Goal: Task Accomplishment & Management: Manage account settings

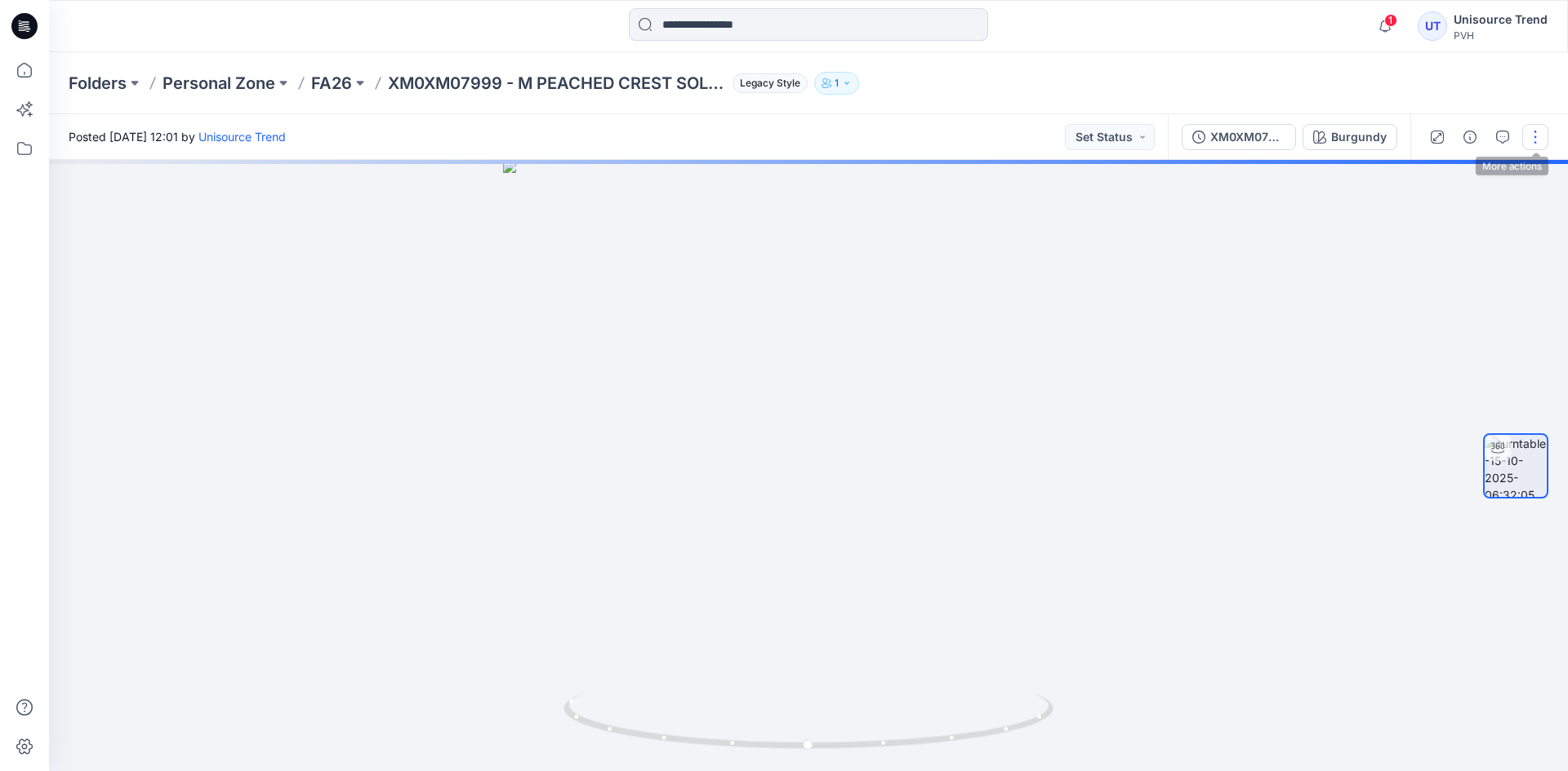
click at [1525, 142] on button "button" at bounding box center [1535, 137] width 26 height 26
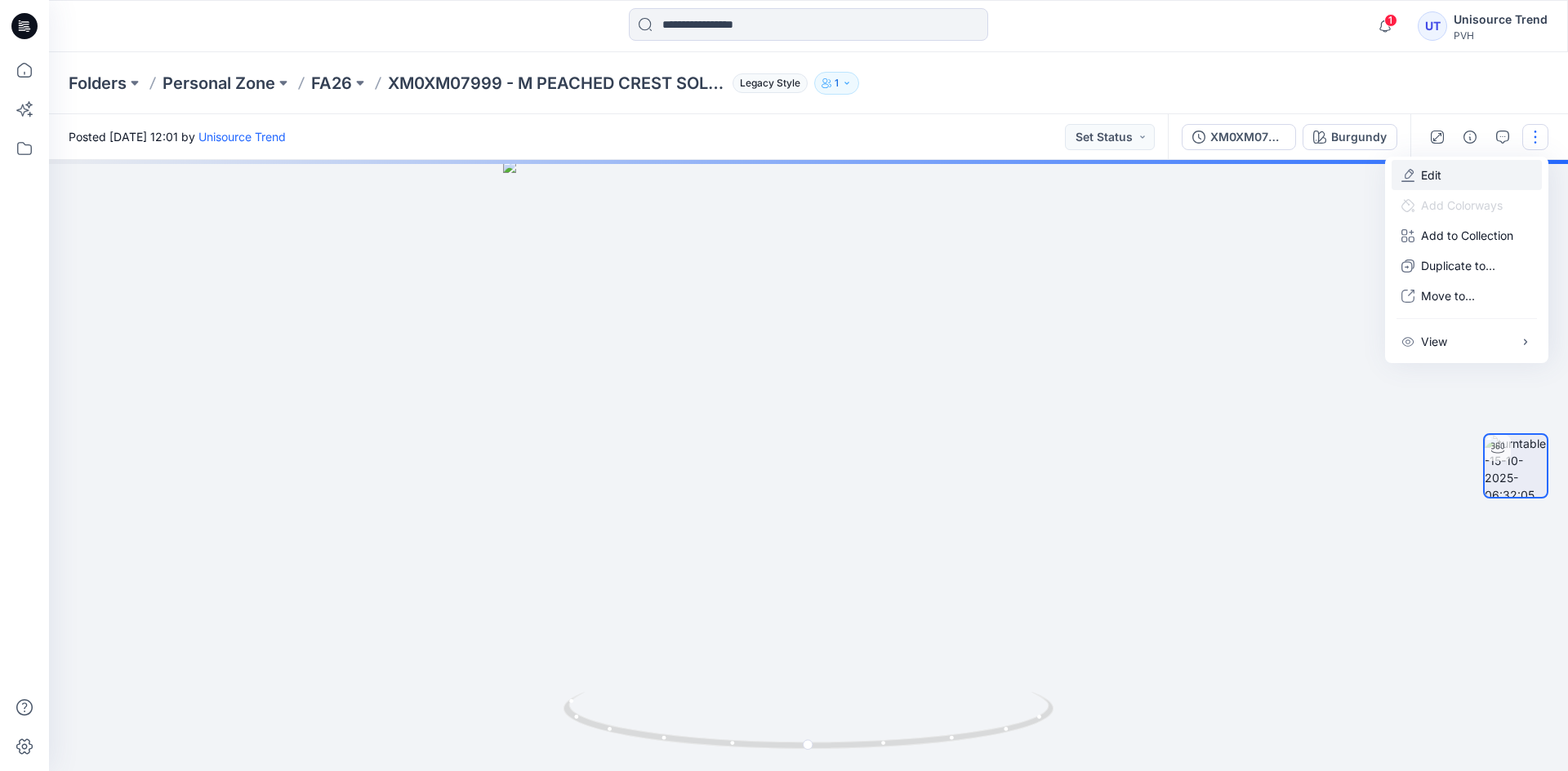
click at [1493, 176] on button "Edit" at bounding box center [1466, 175] width 150 height 30
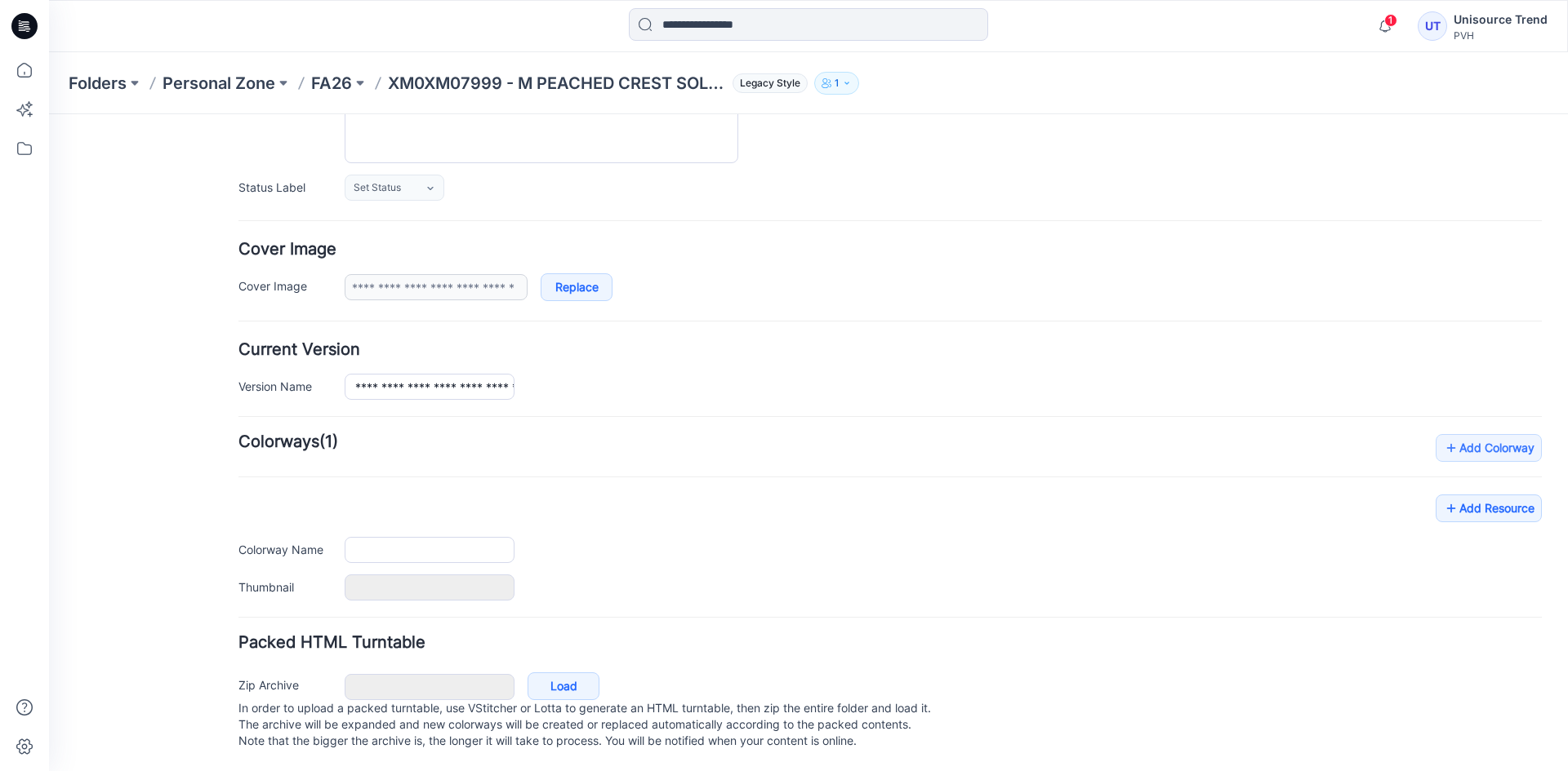
type input "**********"
type input "********"
type input "**********"
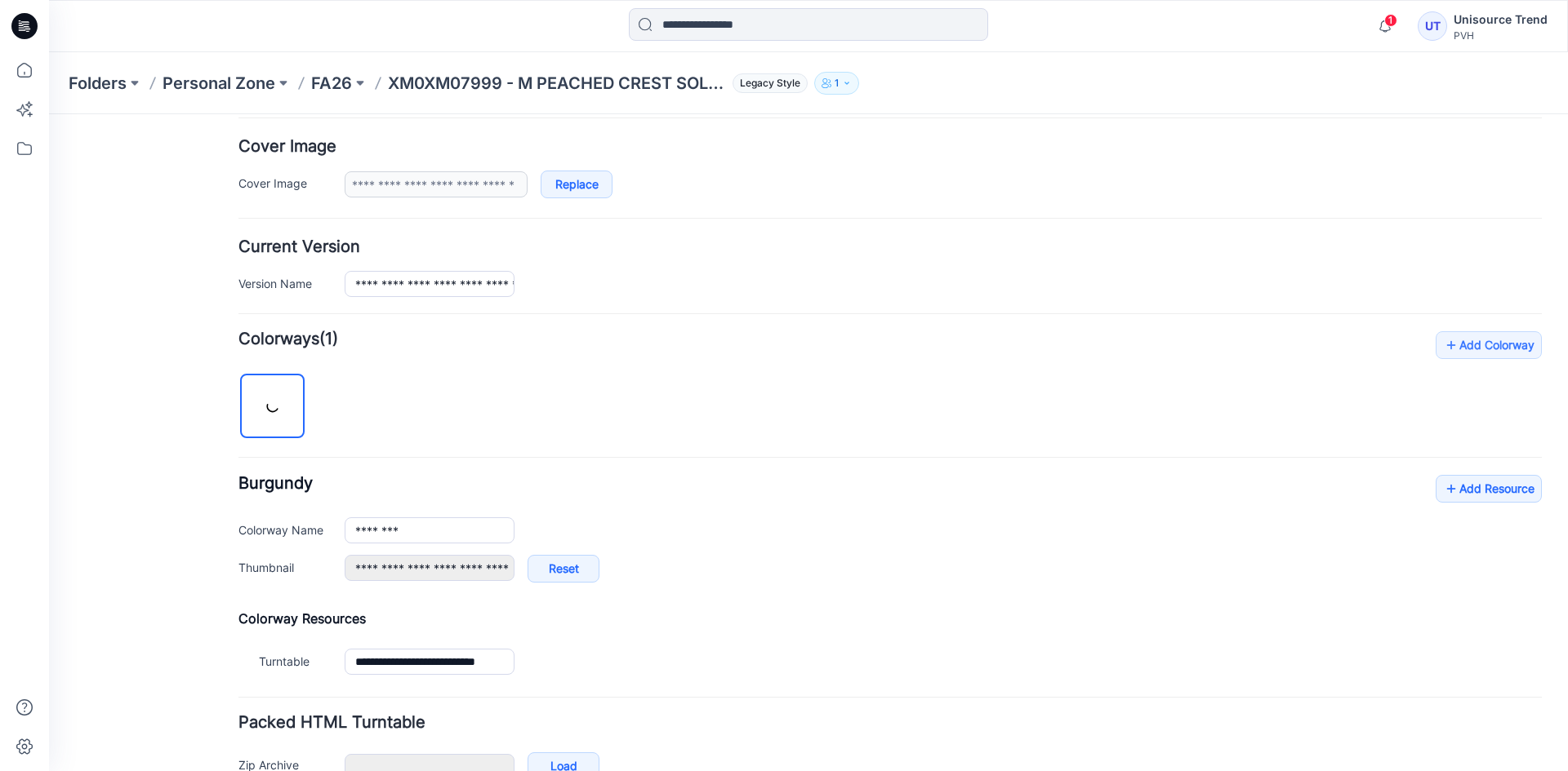
scroll to position [389, 0]
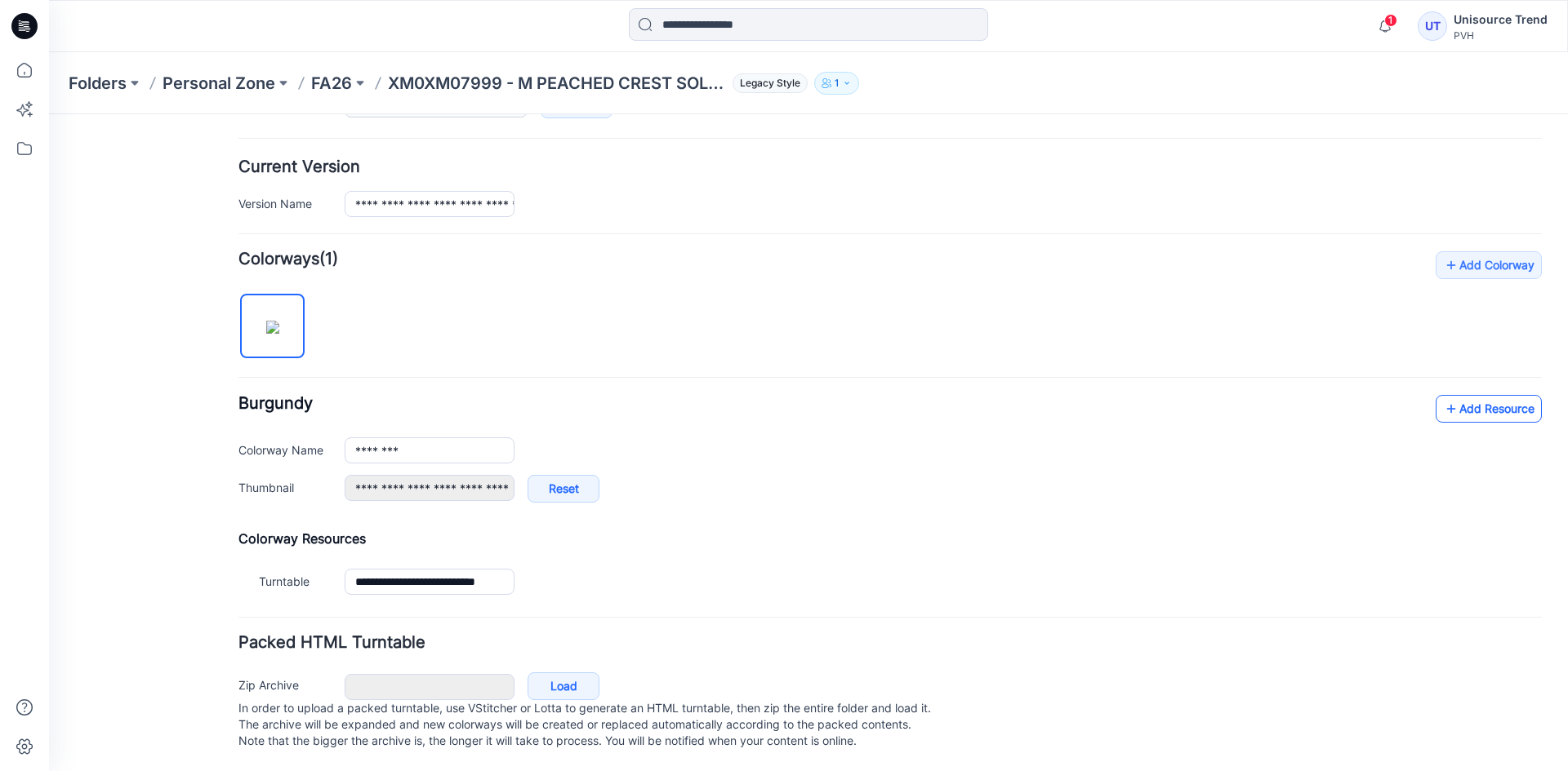
drag, startPoint x: 1453, startPoint y: 374, endPoint x: 1456, endPoint y: 383, distance: 9.5
click at [1453, 374] on div "Add Colorway Colorways (1) Burgundy Add Resource Delete Colorway Colorway Name …" at bounding box center [890, 426] width 1304 height 349
click at [1456, 395] on link "Add Resource" at bounding box center [1489, 409] width 106 height 28
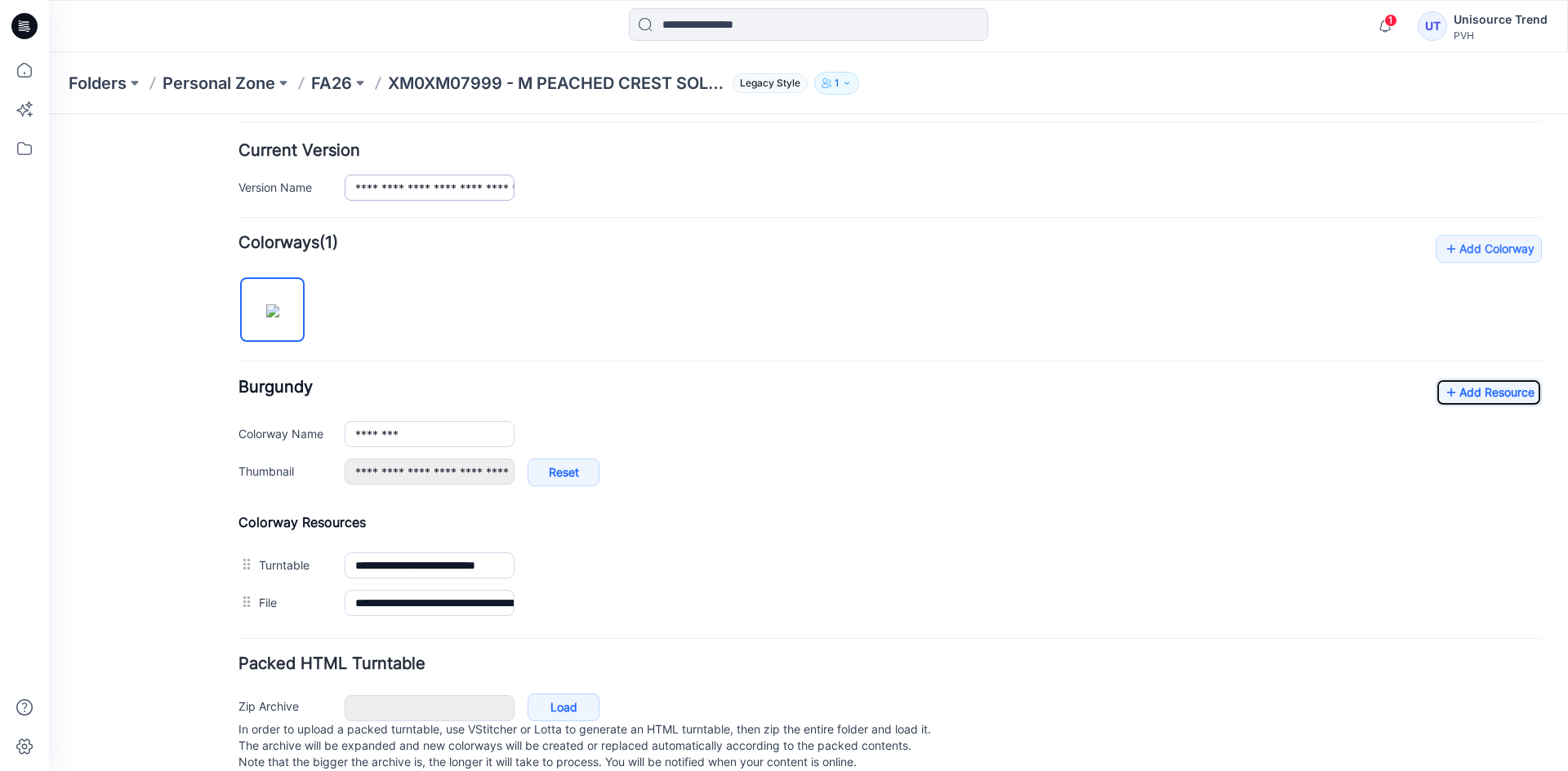
scroll to position [0, 0]
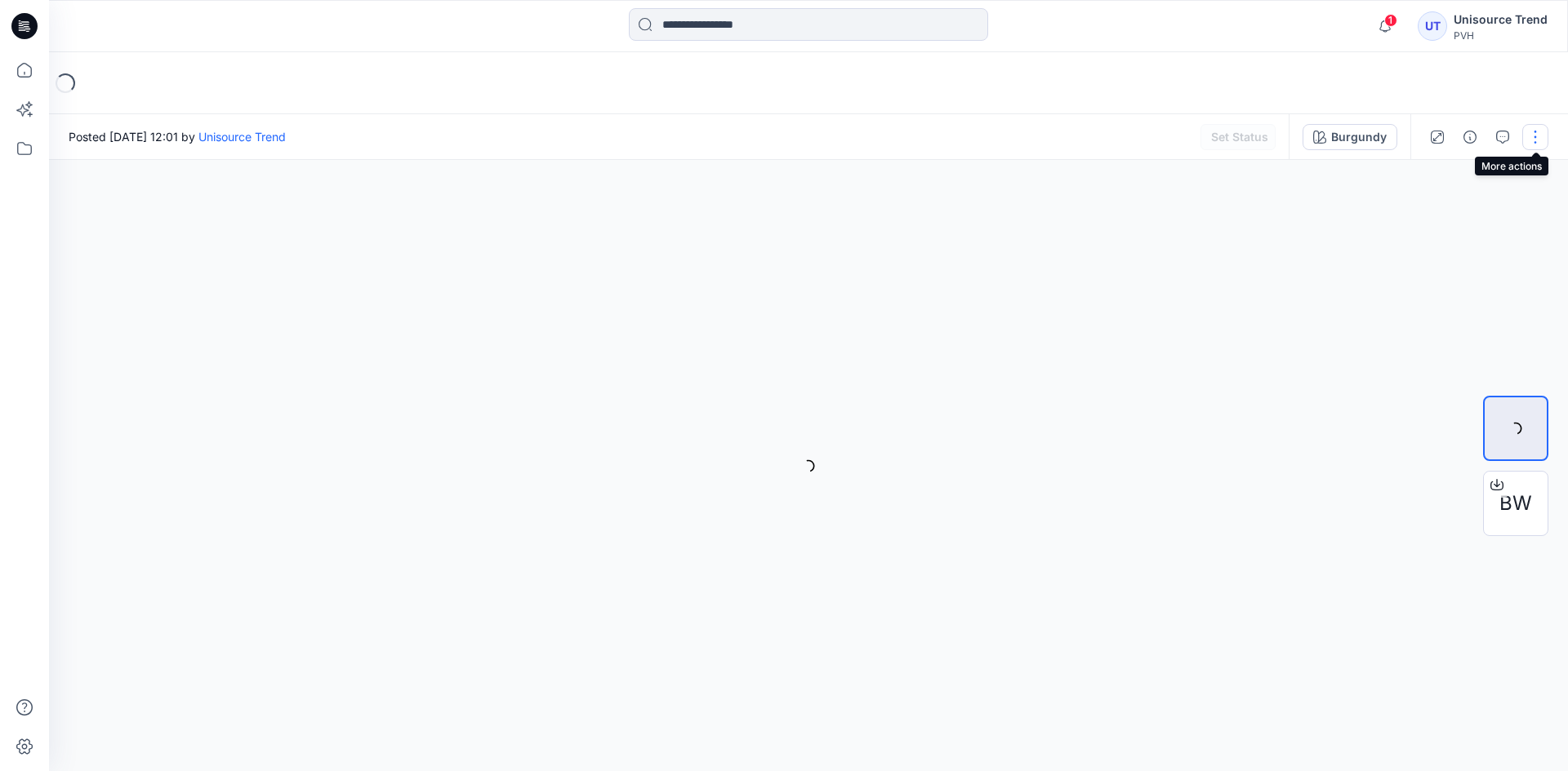
click at [1536, 139] on button "button" at bounding box center [1535, 137] width 26 height 26
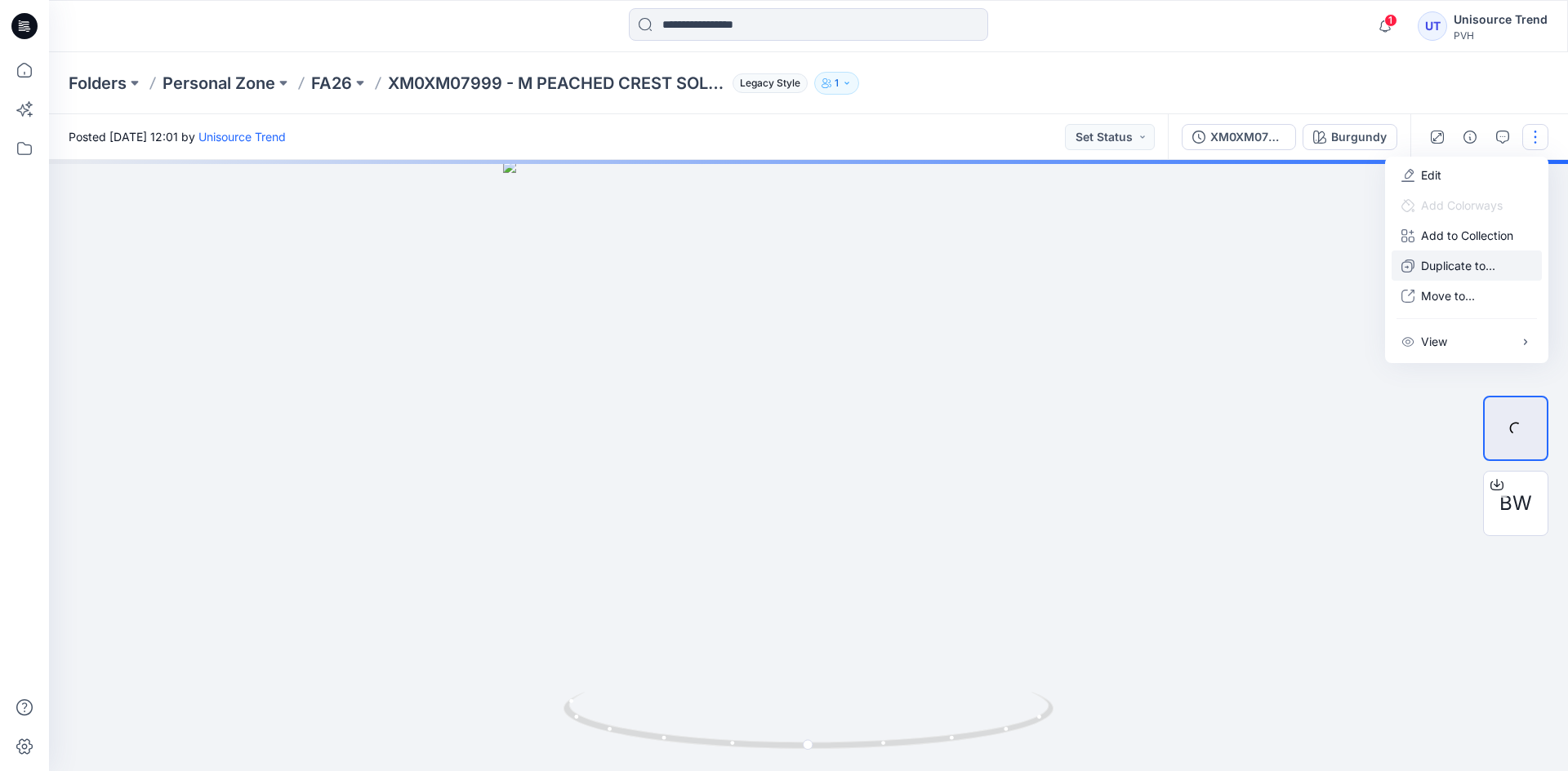
click at [1451, 259] on p "Duplicate to..." at bounding box center [1459, 265] width 75 height 17
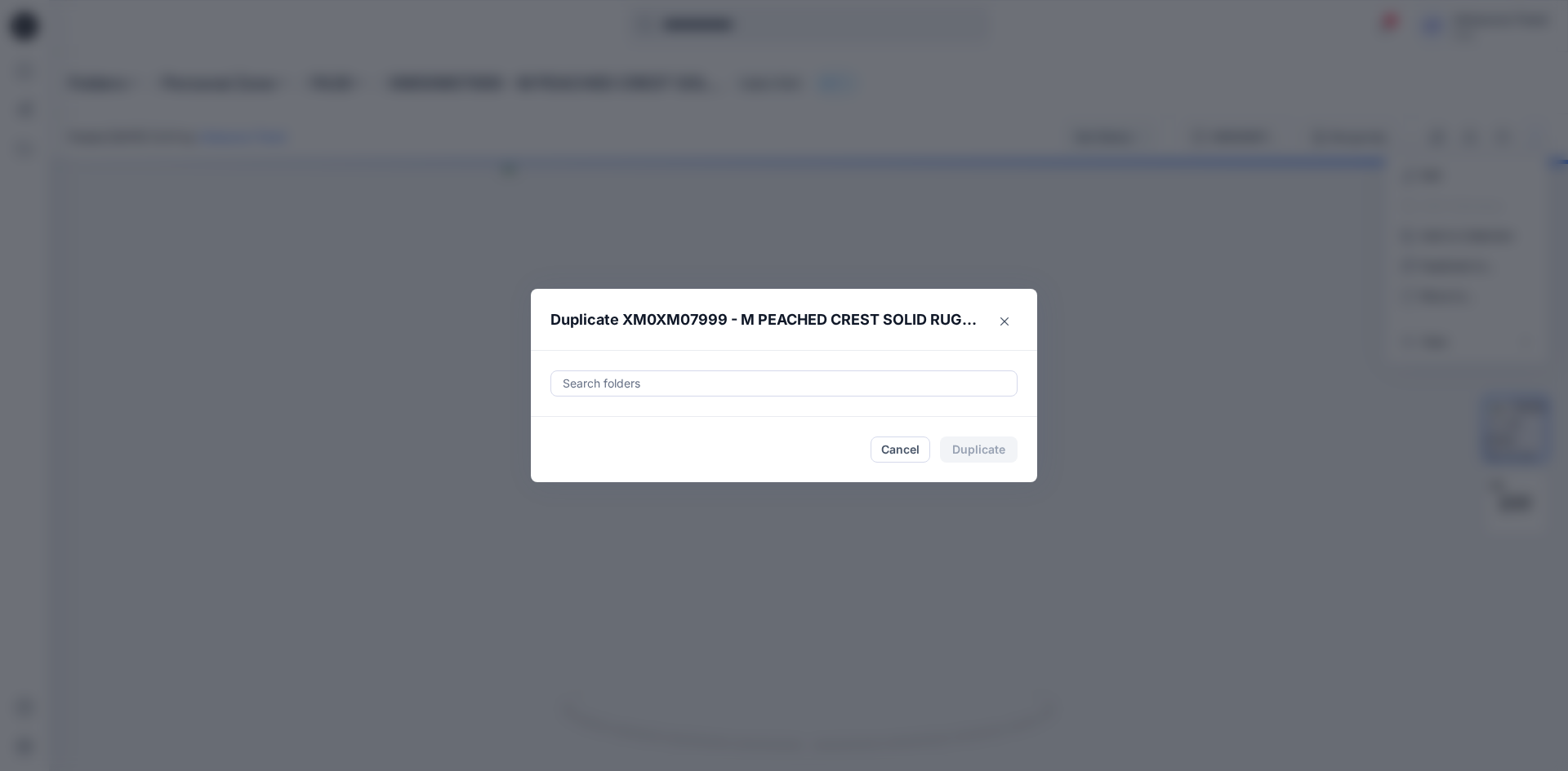
click at [700, 377] on div at bounding box center [784, 383] width 445 height 20
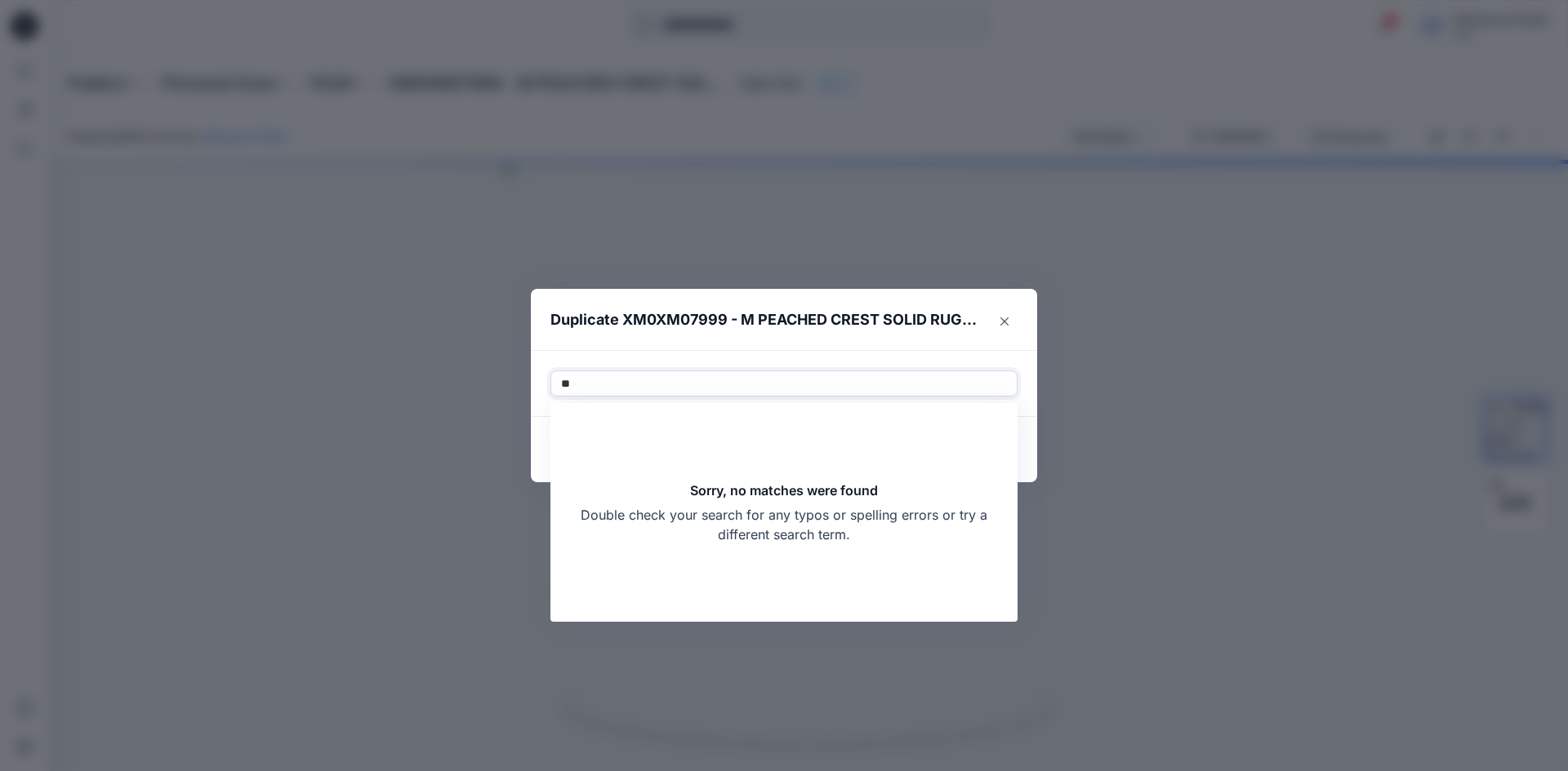
type input "*"
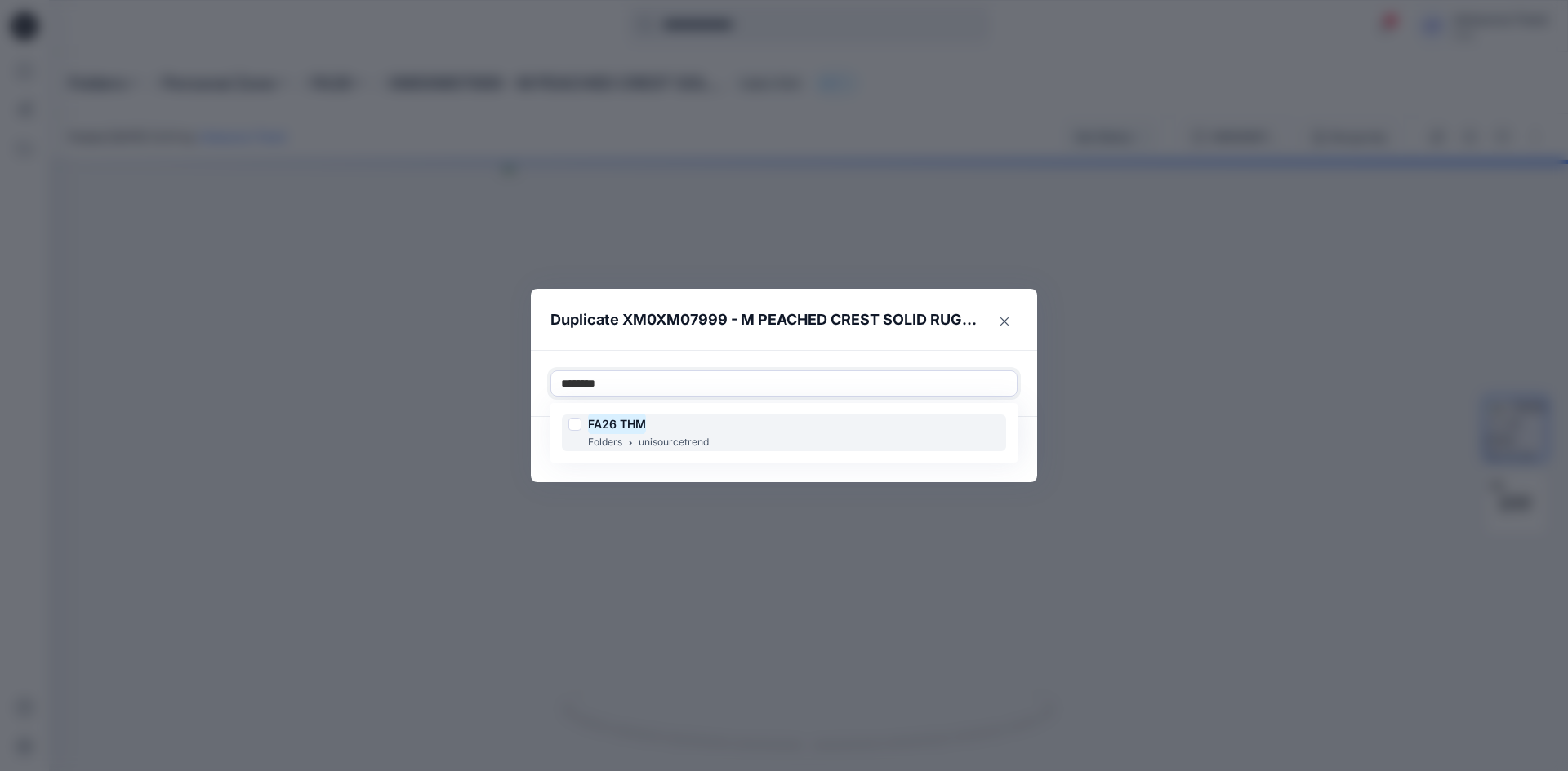
click at [576, 426] on div at bounding box center [575, 425] width 13 height 13
type input "********"
click at [545, 465] on footer "Cancel Duplicate" at bounding box center [784, 450] width 506 height 65
click at [992, 445] on button "Duplicate" at bounding box center [978, 450] width 78 height 26
click at [992, 445] on button "Close" at bounding box center [991, 451] width 53 height 26
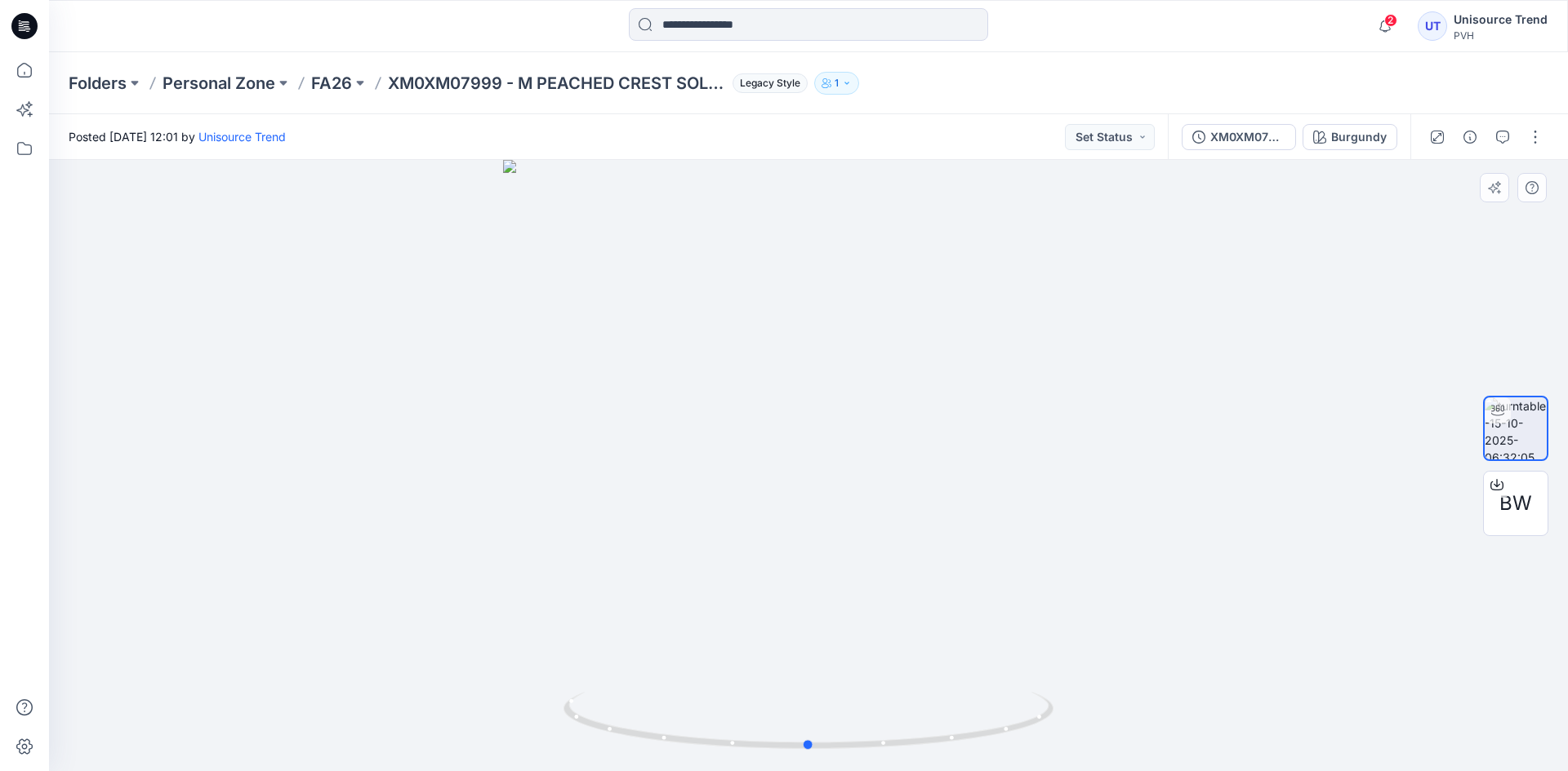
drag, startPoint x: 501, startPoint y: 289, endPoint x: 480, endPoint y: 273, distance: 26.4
click at [499, 284] on div at bounding box center [808, 465] width 1519 height 611
click at [20, 22] on icon at bounding box center [20, 22] width 3 height 1
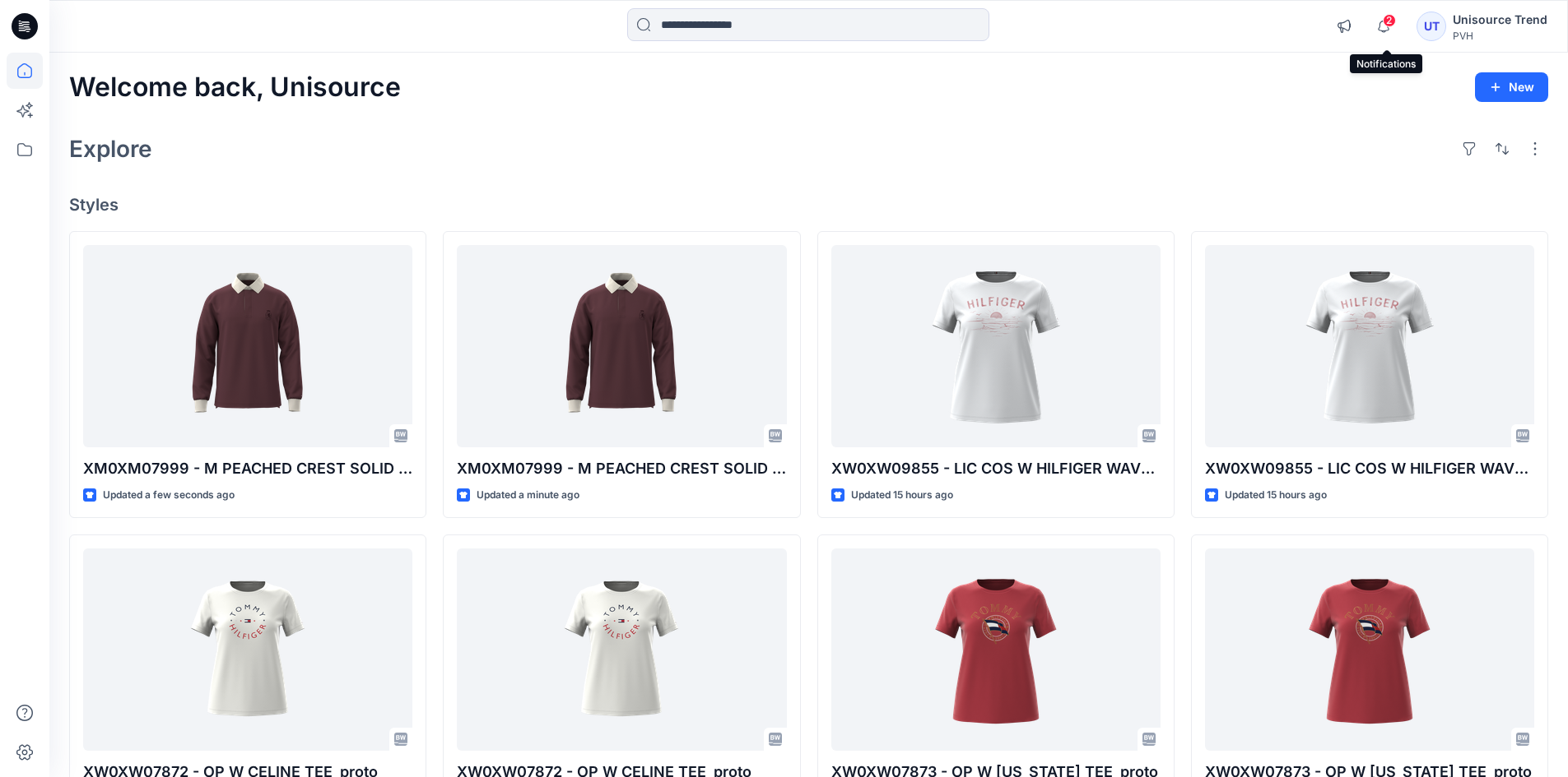
click at [1393, 23] on span "2" at bounding box center [1389, 21] width 13 height 13
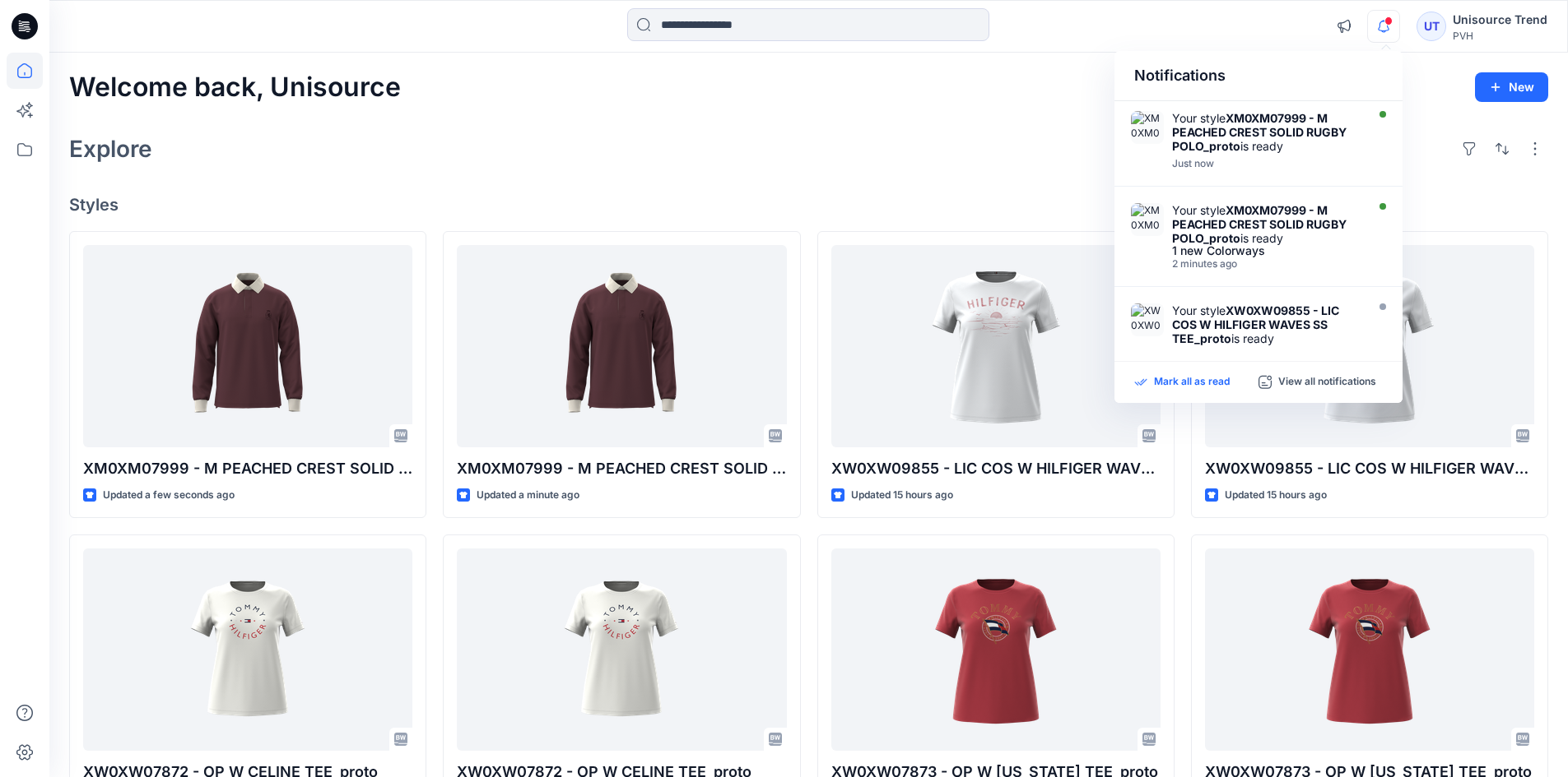
click at [1203, 388] on p "Mark all as read" at bounding box center [1192, 383] width 75 height 15
click at [882, 135] on div "Explore" at bounding box center [808, 149] width 1479 height 40
